Goal: Navigation & Orientation: Find specific page/section

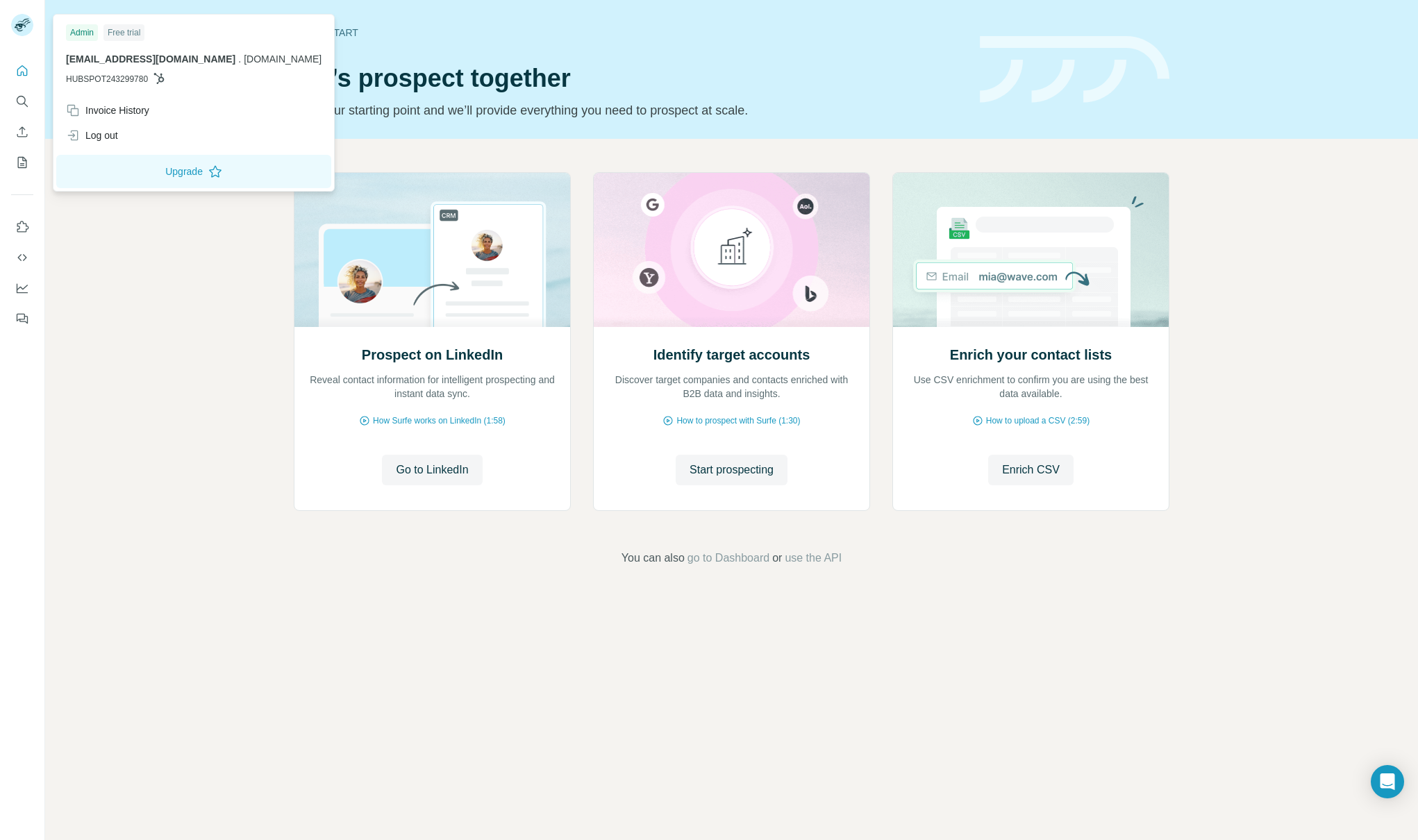
click at [150, 67] on div "[EMAIL_ADDRESS][DOMAIN_NAME] . [DOMAIN_NAME] HUBSPOT243299780" at bounding box center [194, 69] width 255 height 33
click at [156, 77] on icon at bounding box center [158, 78] width 11 height 11
click at [165, 73] on icon at bounding box center [158, 78] width 11 height 11
drag, startPoint x: 128, startPoint y: 79, endPoint x: 86, endPoint y: 55, distance: 48.4
click at [127, 79] on span "HUBSPOT243299780" at bounding box center [107, 78] width 82 height 12
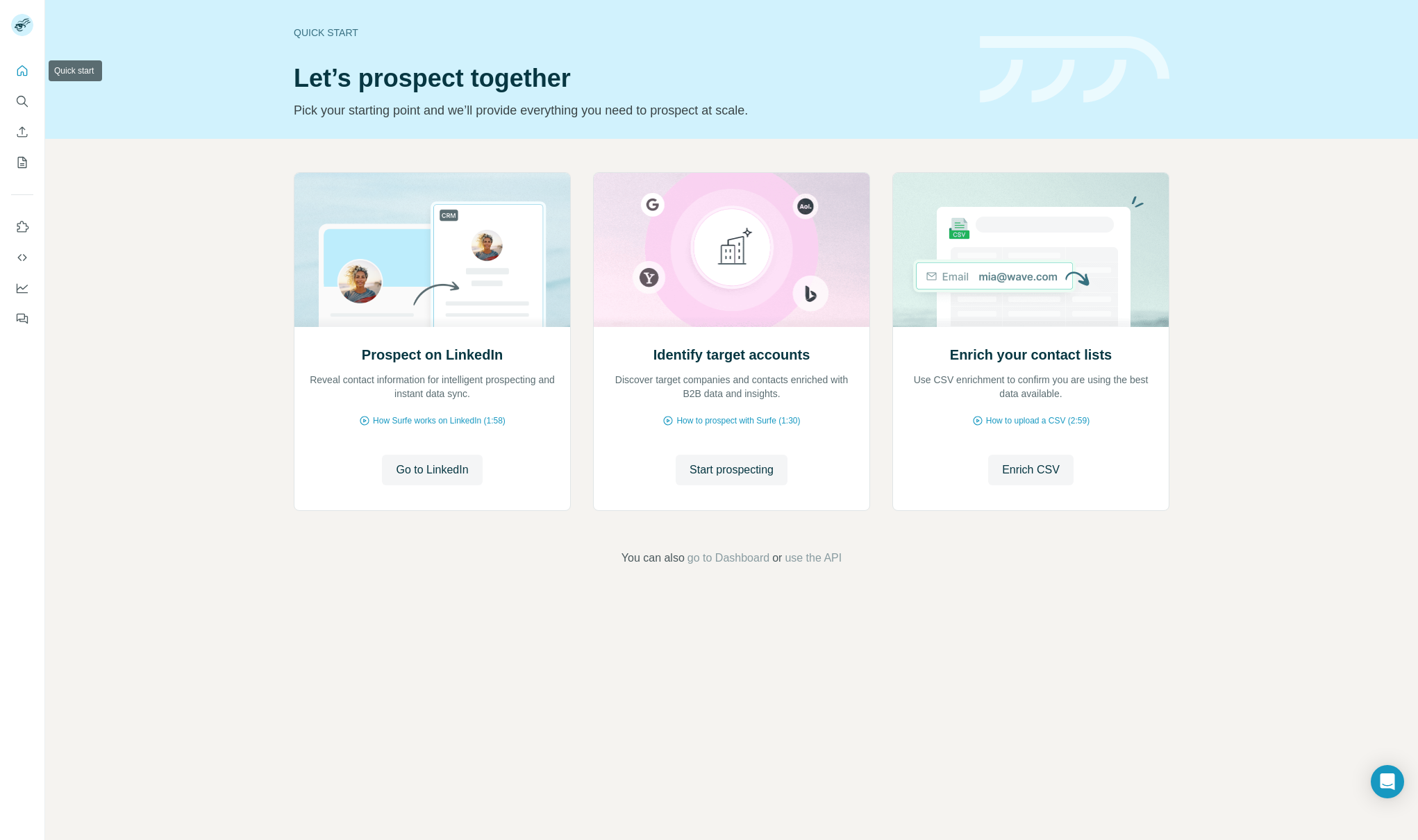
click at [20, 77] on icon "Quick start" at bounding box center [22, 70] width 14 height 14
click at [20, 259] on icon "Use Surfe API" at bounding box center [22, 258] width 9 height 7
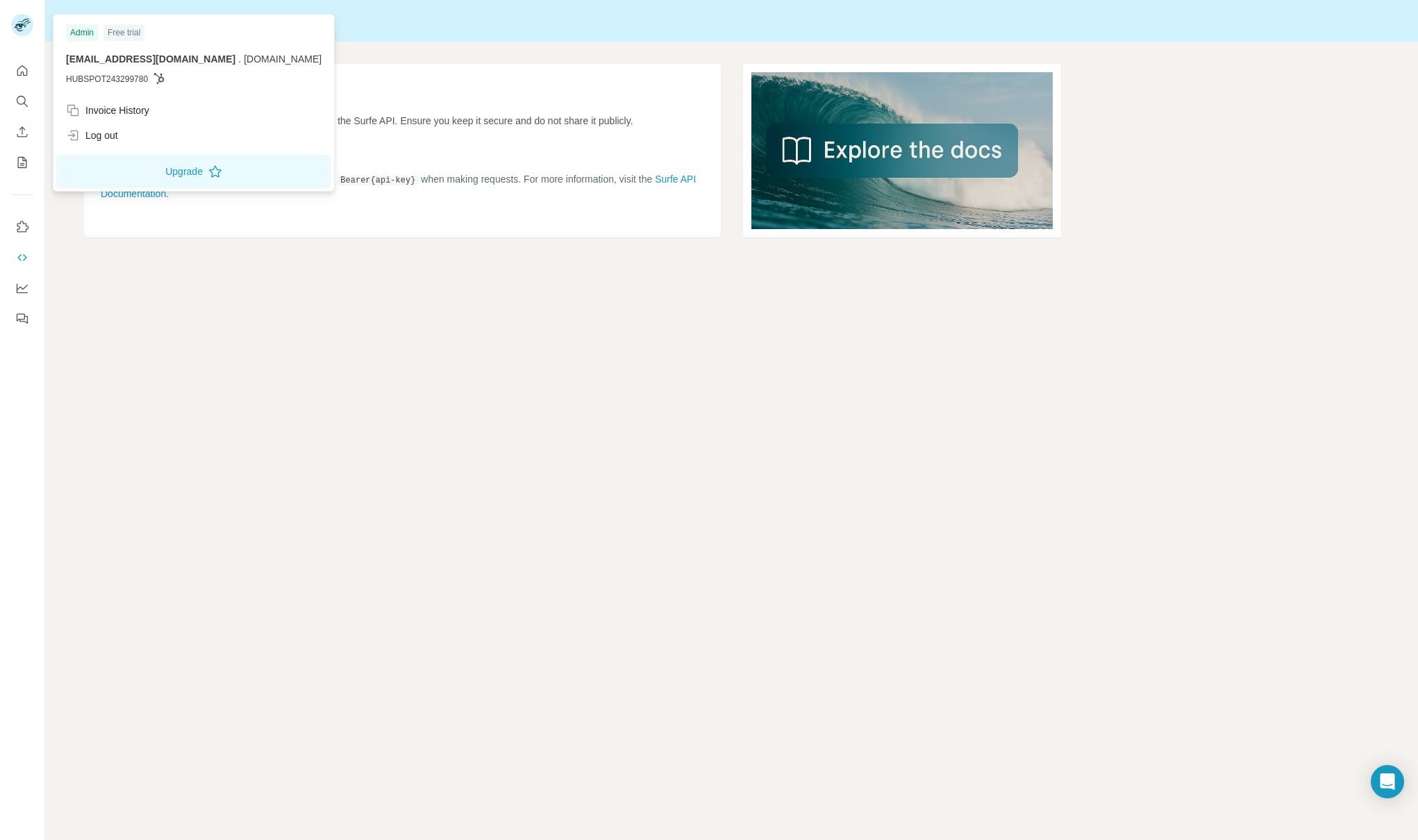
click at [24, 26] on img at bounding box center [22, 25] width 22 height 22
click at [109, 349] on div "Surfe API API Key Your API key is essential for authenticating requests to the …" at bounding box center [731, 420] width 1372 height 840
click at [154, 78] on p "HUBSPOT243299780" at bounding box center [194, 78] width 255 height 12
click at [170, 75] on p "HUBSPOT243299780" at bounding box center [194, 78] width 255 height 12
click at [163, 81] on icon at bounding box center [159, 78] width 10 height 11
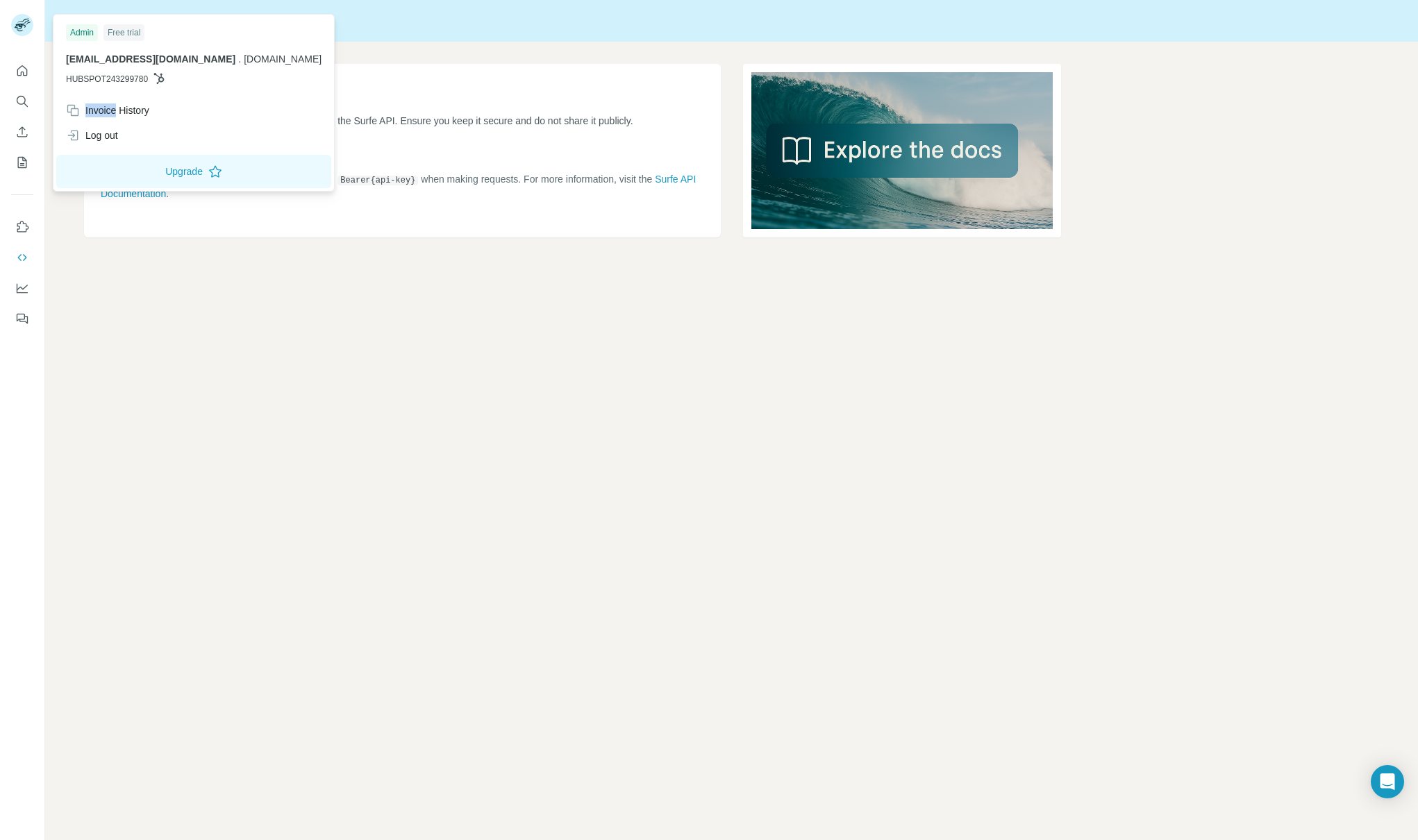
drag, startPoint x: 163, startPoint y: 81, endPoint x: 137, endPoint y: 74, distance: 26.9
click at [163, 81] on icon at bounding box center [159, 78] width 10 height 11
click at [136, 74] on span "HUBSPOT243299780" at bounding box center [107, 78] width 82 height 12
click at [123, 71] on div "[EMAIL_ADDRESS][DOMAIN_NAME] . [DOMAIN_NAME] HUBSPOT243299780" at bounding box center [194, 69] width 255 height 33
click at [28, 30] on img at bounding box center [22, 25] width 22 height 22
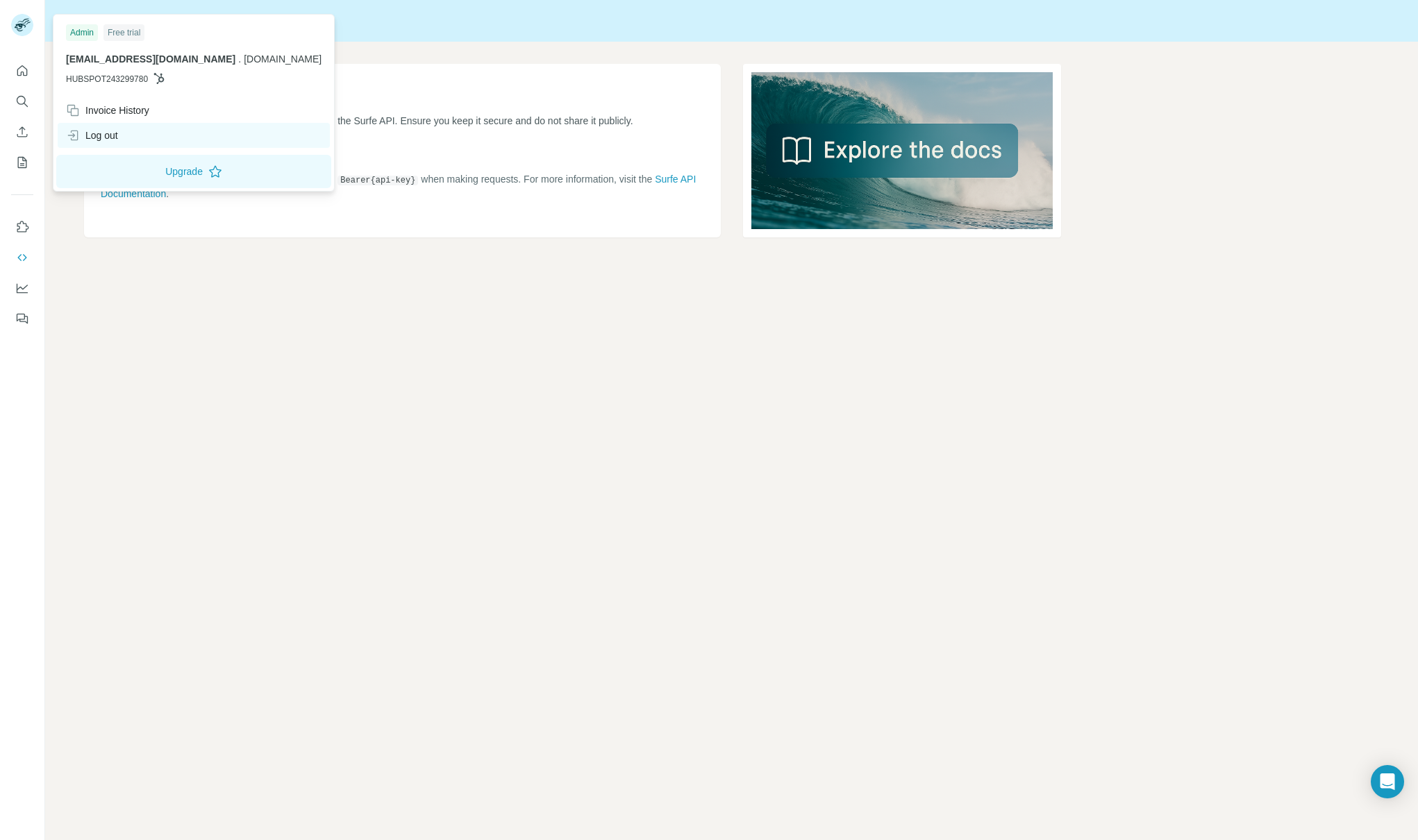
click at [104, 134] on div "Log out" at bounding box center [92, 135] width 52 height 14
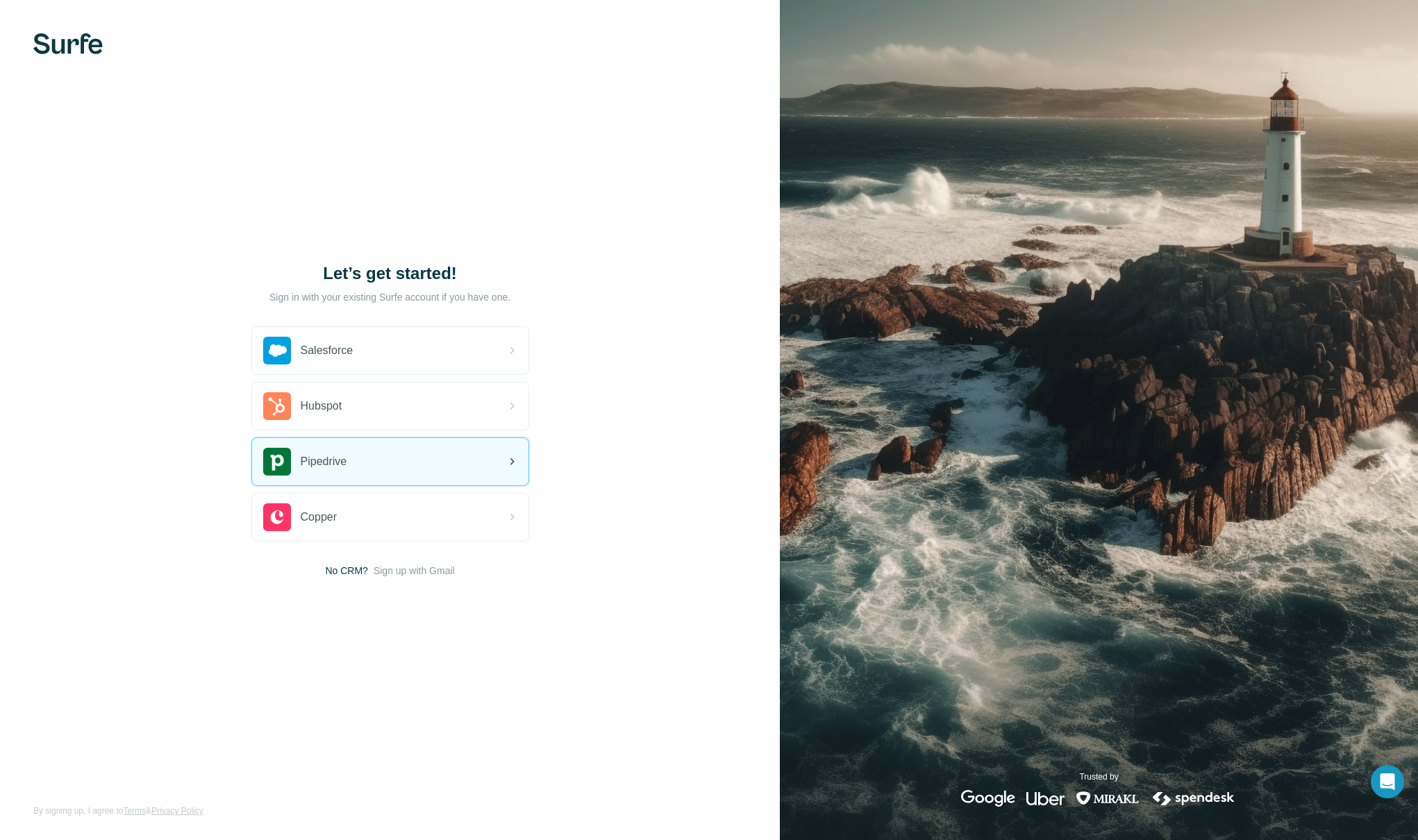
click at [368, 468] on div "Pipedrive" at bounding box center [390, 461] width 276 height 47
